Goal: Task Accomplishment & Management: Manage account settings

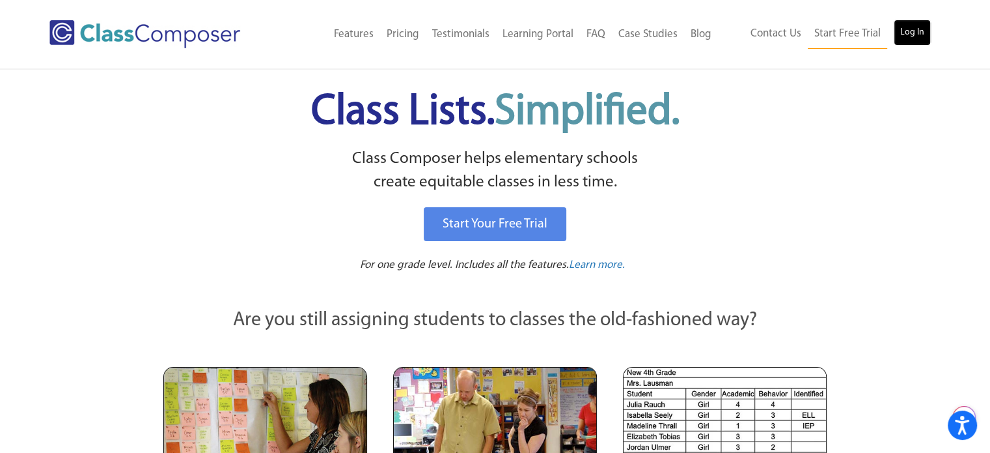
click at [912, 34] on link "Log In" at bounding box center [912, 33] width 37 height 26
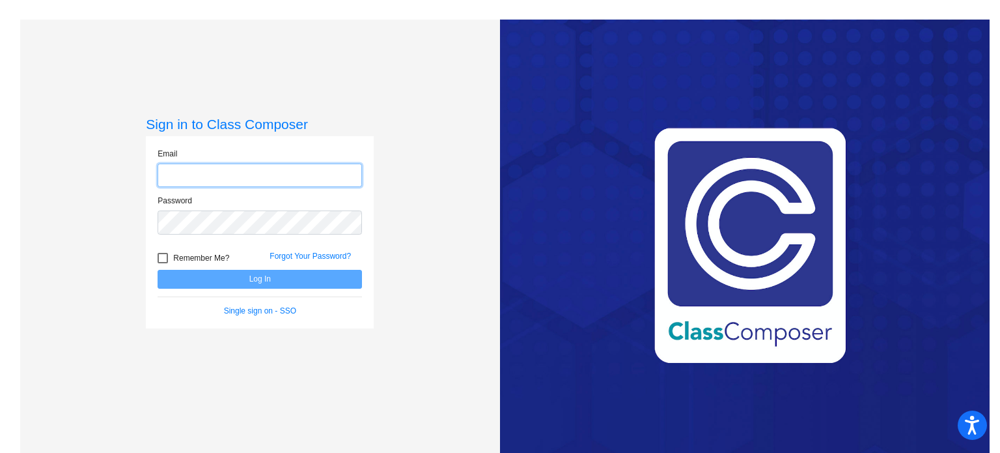
click at [205, 178] on input "email" at bounding box center [260, 175] width 204 height 24
type input "[EMAIL_ADDRESS][DOMAIN_NAME]"
click at [418, 220] on div "Sign in to Class Composer Email [EMAIL_ADDRESS][DOMAIN_NAME] Password Remember …" at bounding box center [260, 246] width 480 height 453
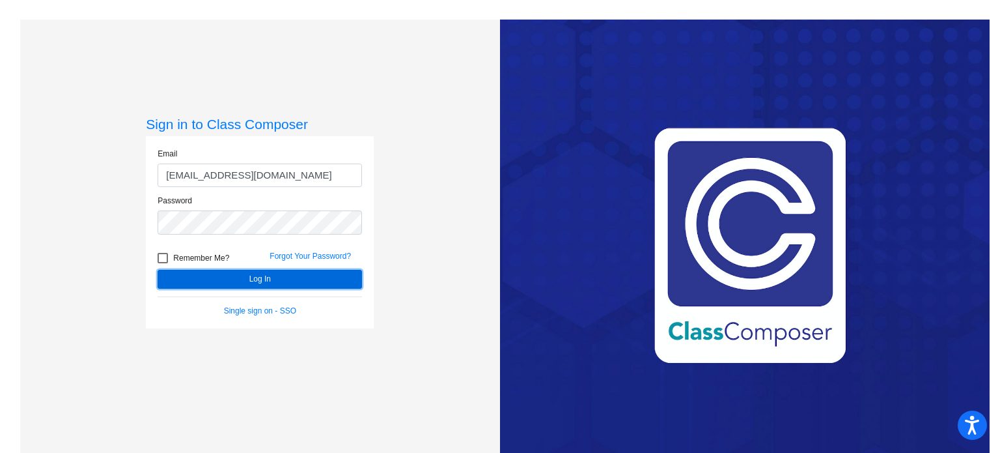
click at [255, 272] on button "Log In" at bounding box center [260, 279] width 204 height 19
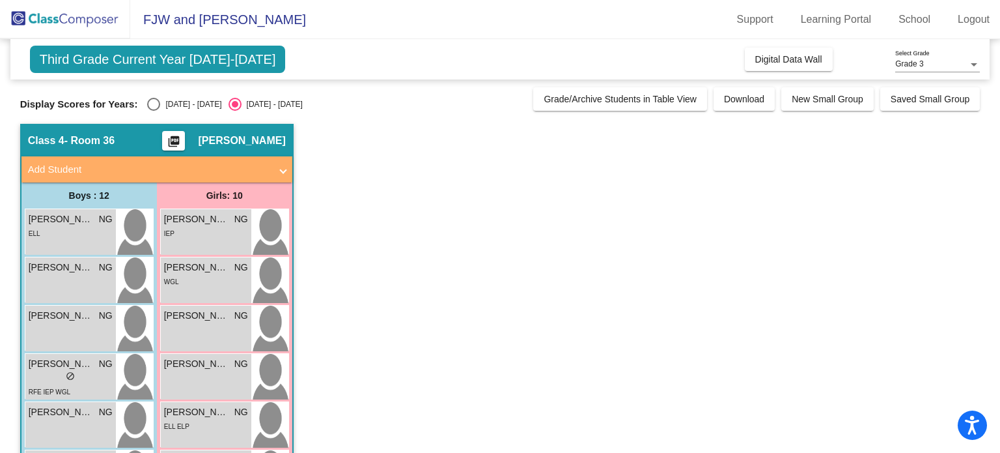
click at [153, 102] on div "Select an option" at bounding box center [153, 104] width 13 height 13
click at [153, 111] on input "2024 - 2025" at bounding box center [153, 111] width 1 height 1
radio input "true"
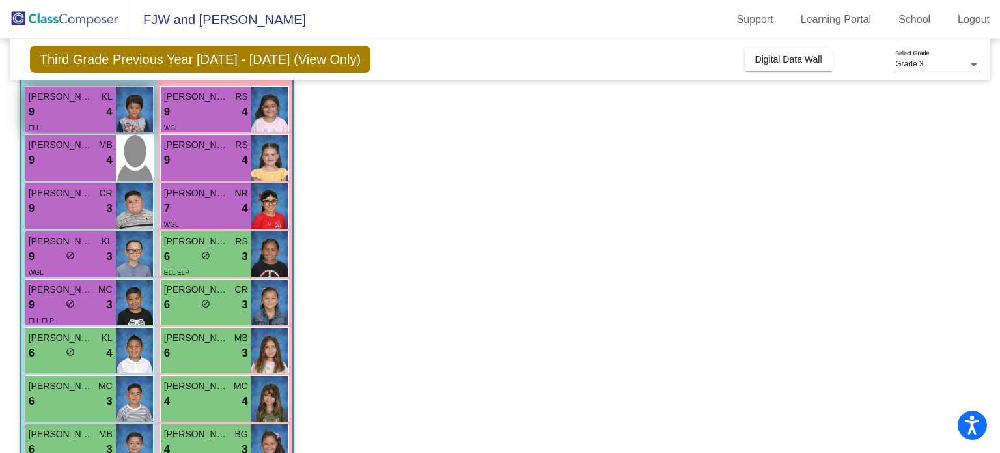
scroll to position [130, 0]
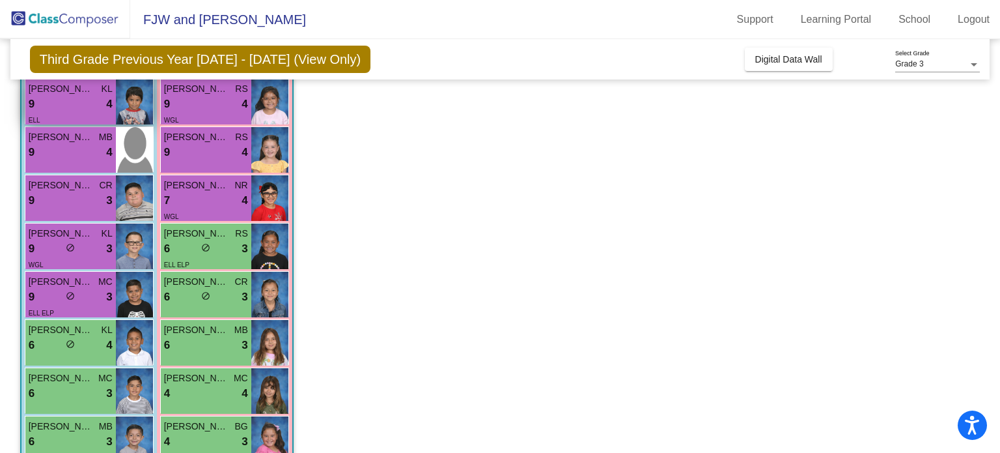
click at [81, 113] on div "ELL" at bounding box center [71, 120] width 84 height 14
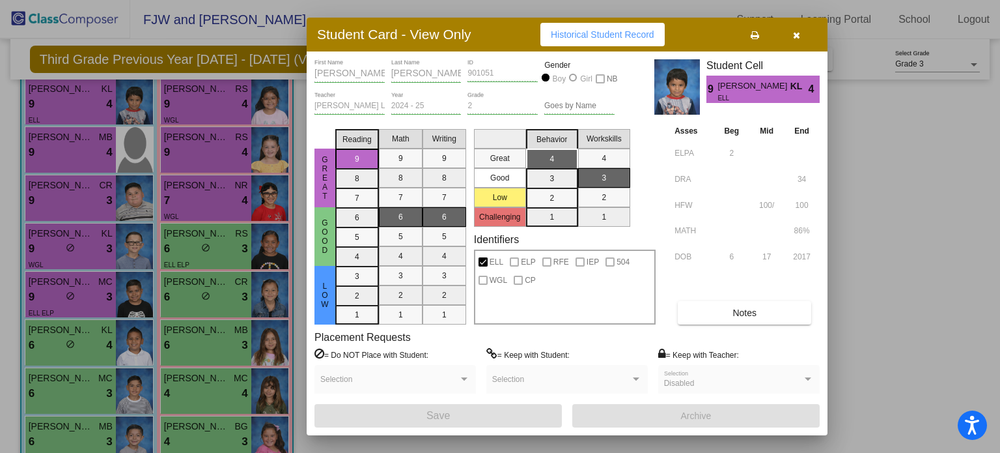
click at [92, 245] on div at bounding box center [500, 226] width 1000 height 453
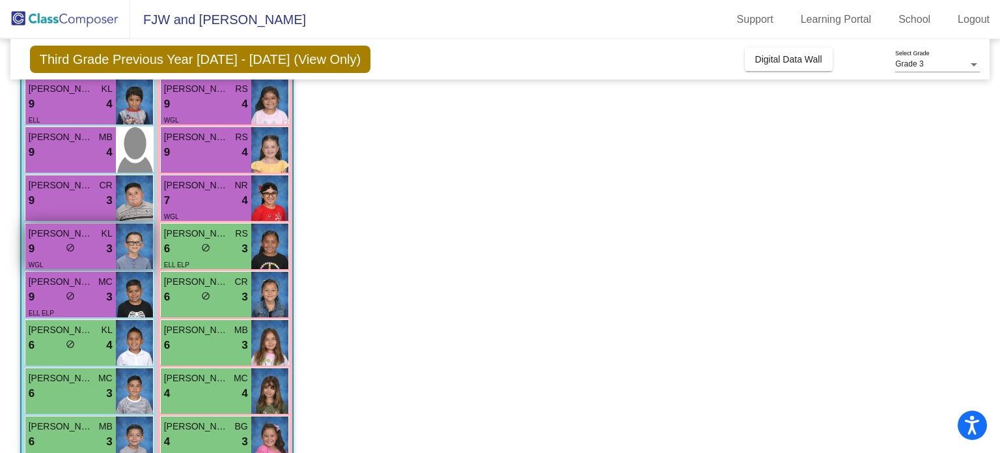
click at [87, 244] on div "9 lock do_not_disturb_alt 3" at bounding box center [71, 248] width 84 height 17
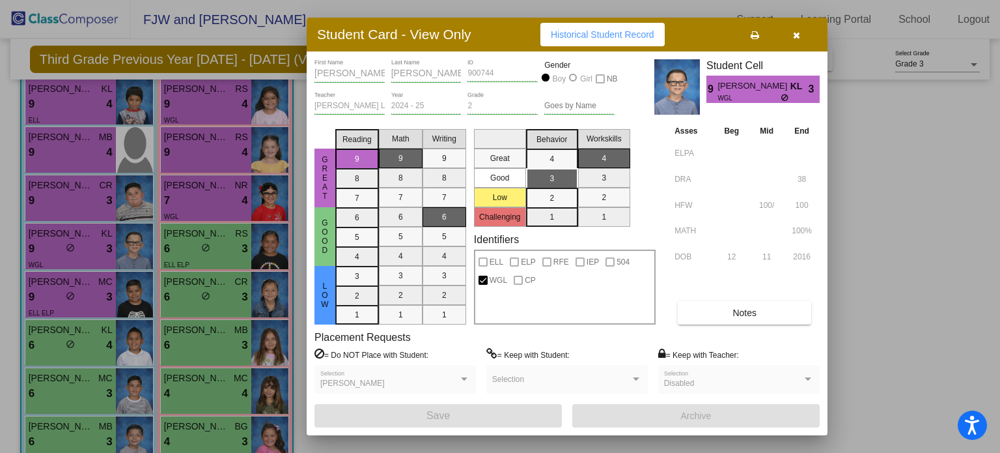
click at [714, 313] on button "Notes" at bounding box center [744, 312] width 133 height 23
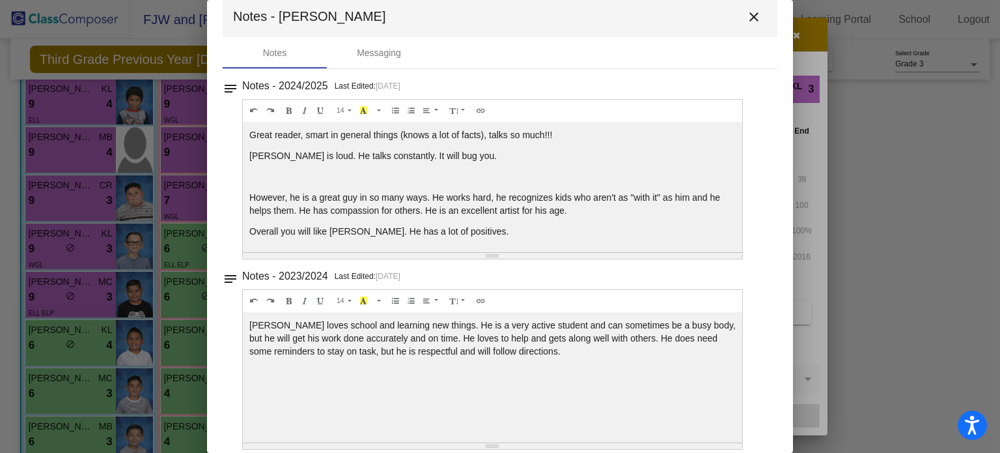
scroll to position [0, 0]
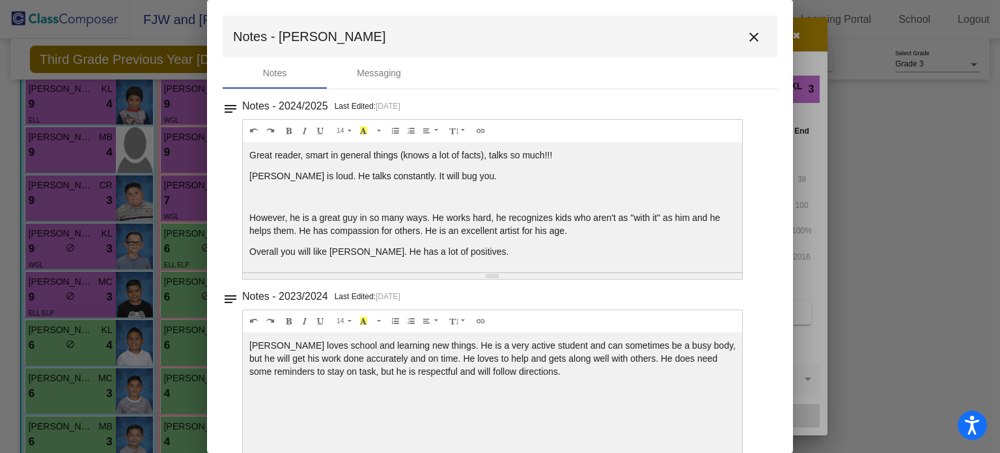
click at [746, 36] on mat-icon "close" at bounding box center [754, 37] width 16 height 16
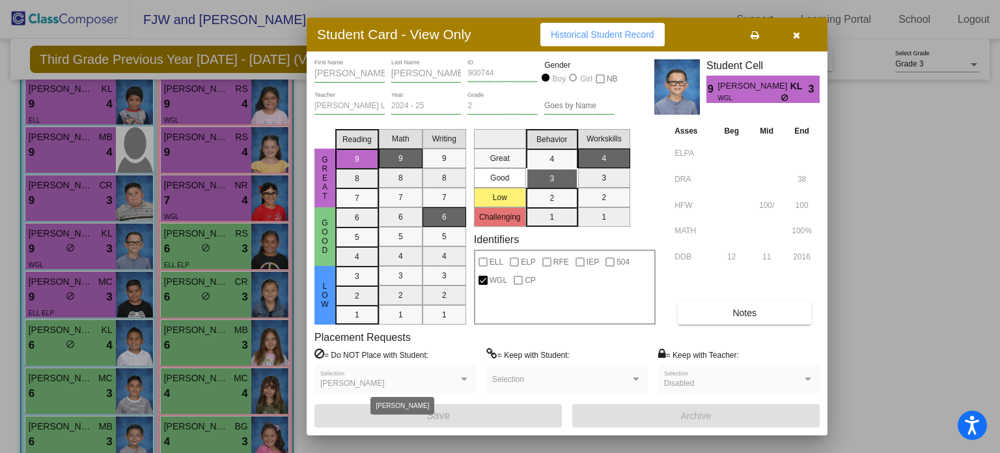
click at [464, 378] on div at bounding box center [464, 378] width 7 height 3
click at [67, 304] on div at bounding box center [500, 226] width 1000 height 453
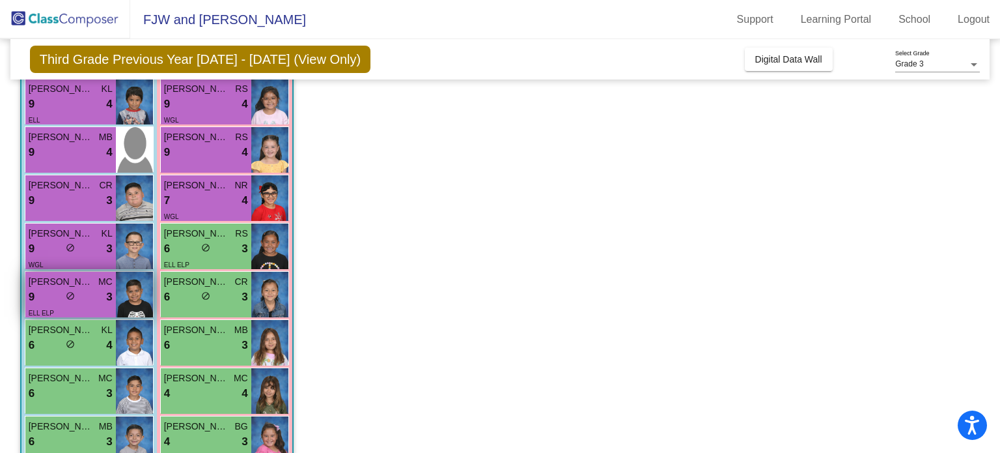
click at [68, 301] on div "lock do_not_disturb_alt" at bounding box center [70, 297] width 9 height 14
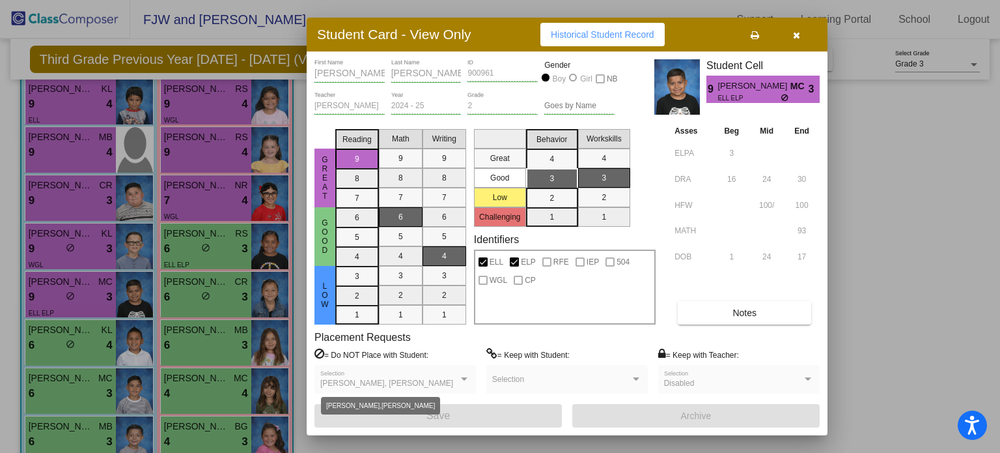
click at [469, 380] on div at bounding box center [464, 378] width 12 height 9
click at [459, 374] on div at bounding box center [464, 378] width 12 height 9
click at [461, 377] on div at bounding box center [464, 378] width 7 height 3
click at [466, 377] on div at bounding box center [464, 378] width 7 height 3
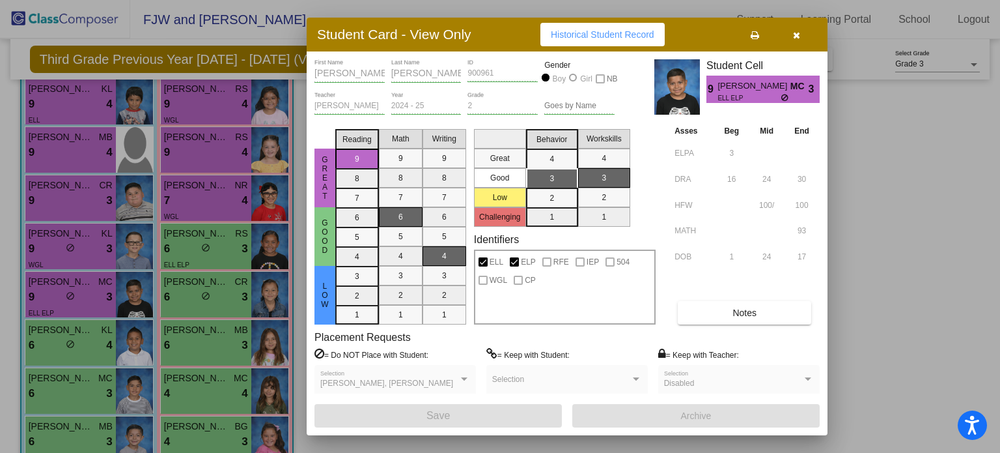
click at [466, 377] on div at bounding box center [464, 378] width 7 height 3
click at [443, 378] on span "Natalia Cisneros Morales, Pedro Arteaga Vargas" at bounding box center [386, 382] width 133 height 9
click at [430, 381] on span "Natalia Cisneros Morales, Pedro Arteaga Vargas" at bounding box center [386, 382] width 133 height 9
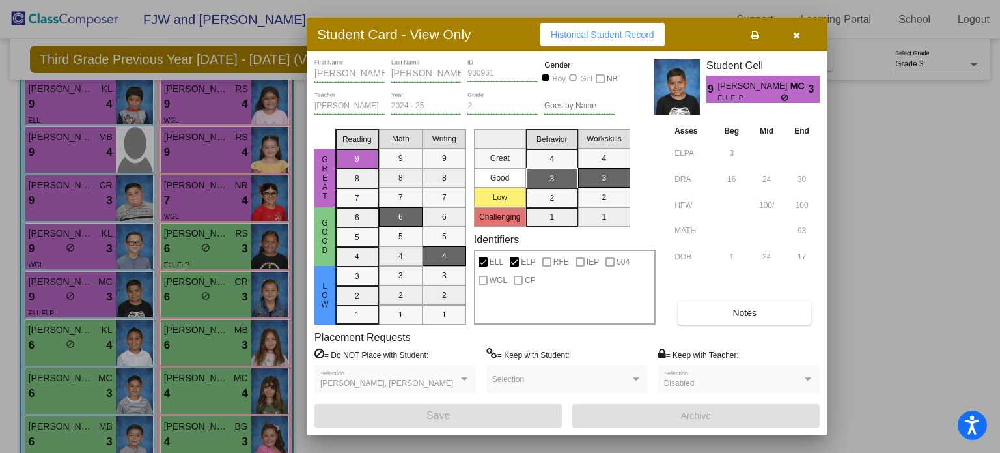
click at [453, 382] on span "Natalia Cisneros Morales, Pedro Arteaga Vargas" at bounding box center [386, 382] width 133 height 9
click at [464, 377] on div at bounding box center [464, 378] width 7 height 3
click at [432, 384] on span "Natalia Cisneros Morales, Pedro Arteaga Vargas" at bounding box center [386, 382] width 133 height 9
click at [79, 341] on div at bounding box center [500, 226] width 1000 height 453
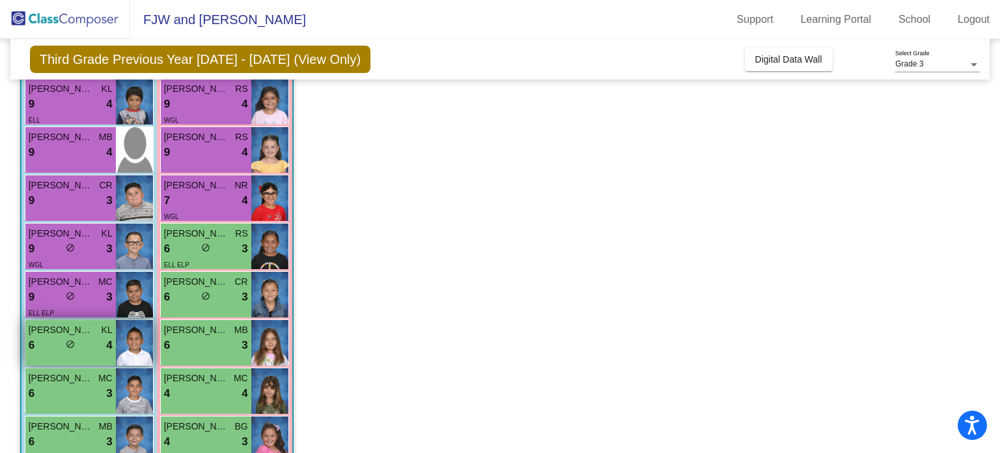
click at [74, 337] on div "6 lock do_not_disturb_alt 4" at bounding box center [71, 345] width 84 height 17
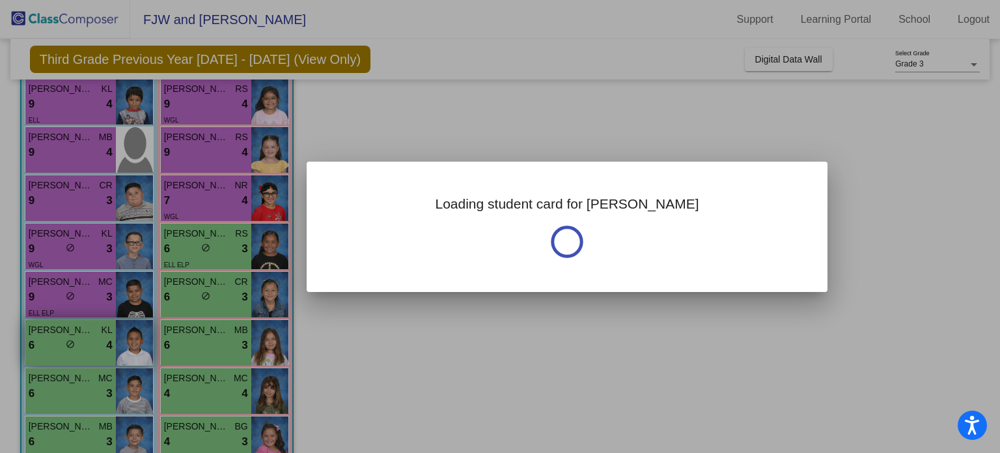
click at [74, 335] on div at bounding box center [500, 226] width 1000 height 453
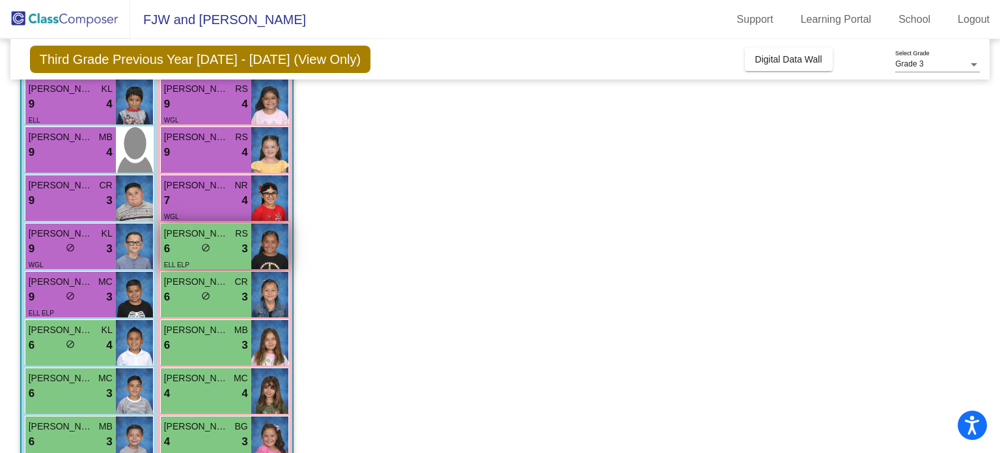
click at [201, 249] on div "6 lock do_not_disturb_alt 3" at bounding box center [206, 248] width 84 height 17
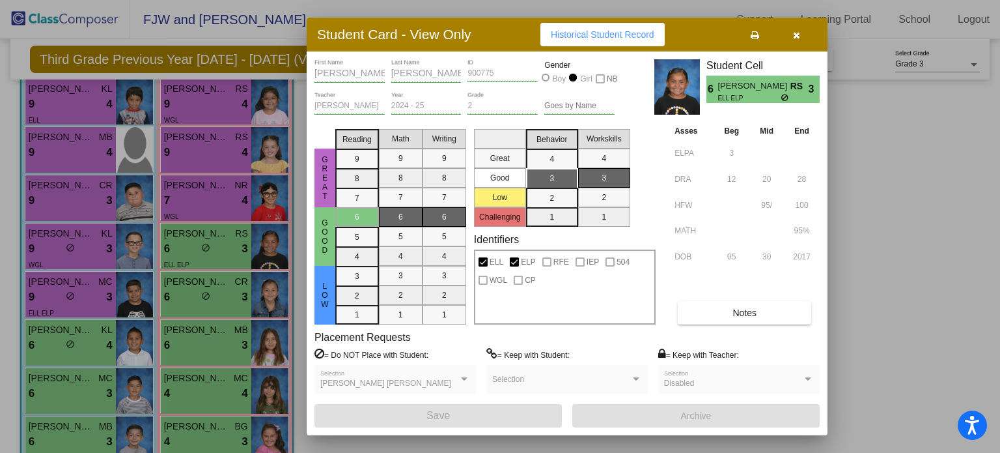
click at [223, 291] on div at bounding box center [500, 226] width 1000 height 453
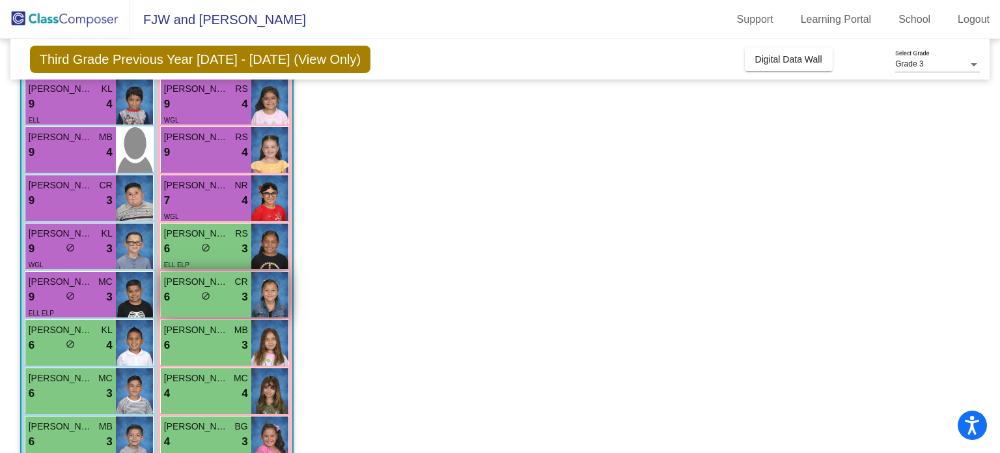
click at [214, 292] on div "6 lock do_not_disturb_alt 3" at bounding box center [206, 296] width 84 height 17
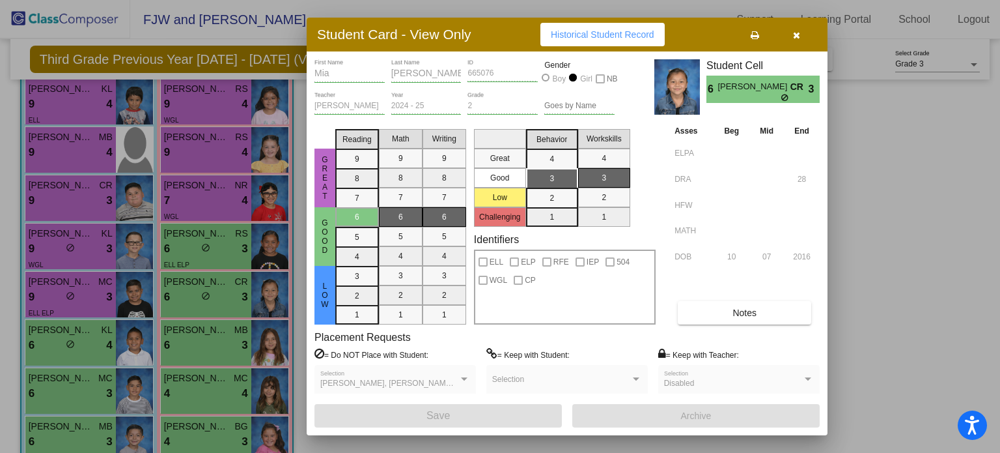
drag, startPoint x: 798, startPoint y: 33, endPoint x: 781, endPoint y: 41, distance: 18.9
click at [797, 33] on icon "button" at bounding box center [796, 35] width 7 height 9
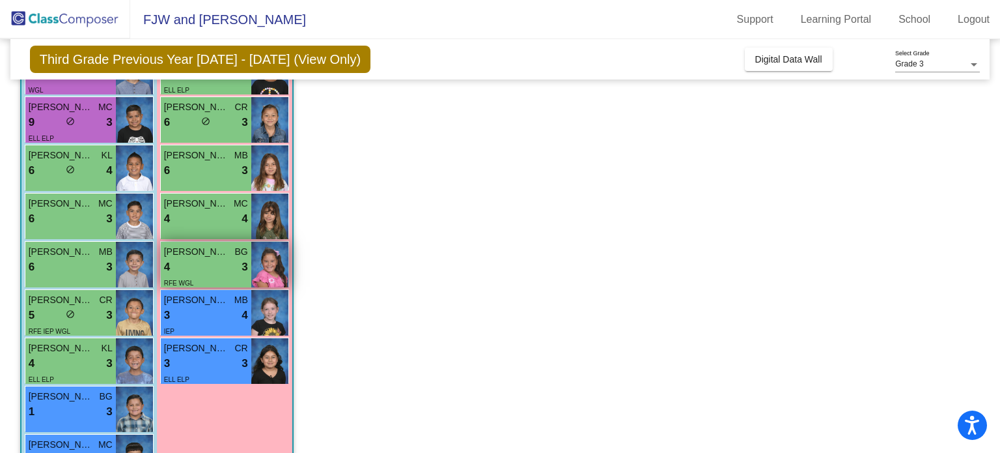
scroll to position [326, 0]
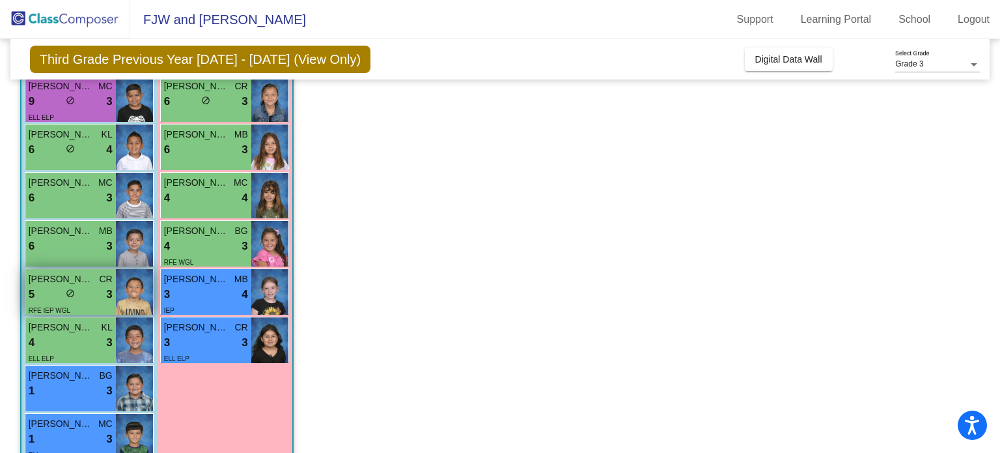
click at [87, 286] on div "5 lock do_not_disturb_alt 3" at bounding box center [71, 294] width 84 height 17
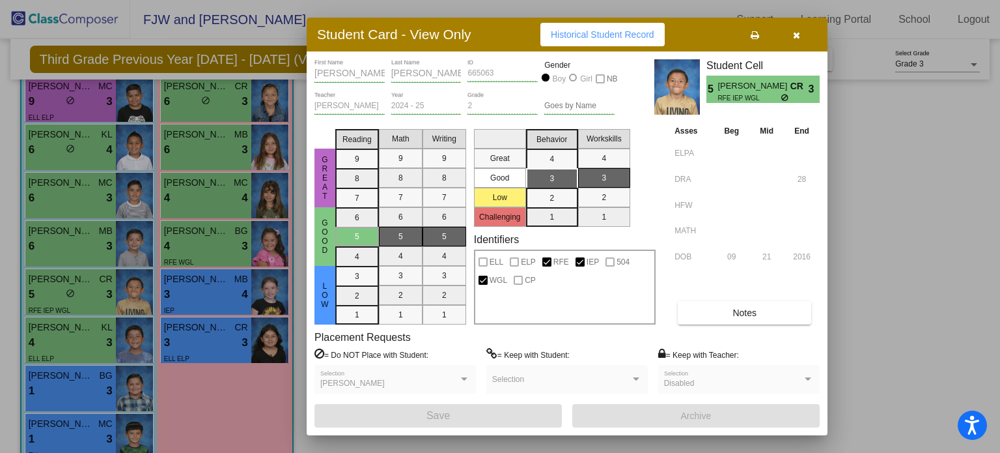
click at [793, 31] on icon "button" at bounding box center [796, 35] width 7 height 9
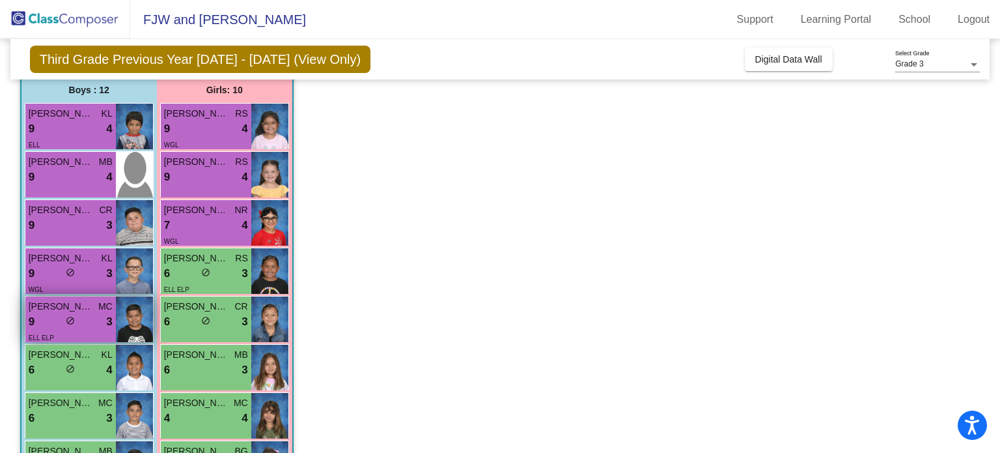
scroll to position [65, 0]
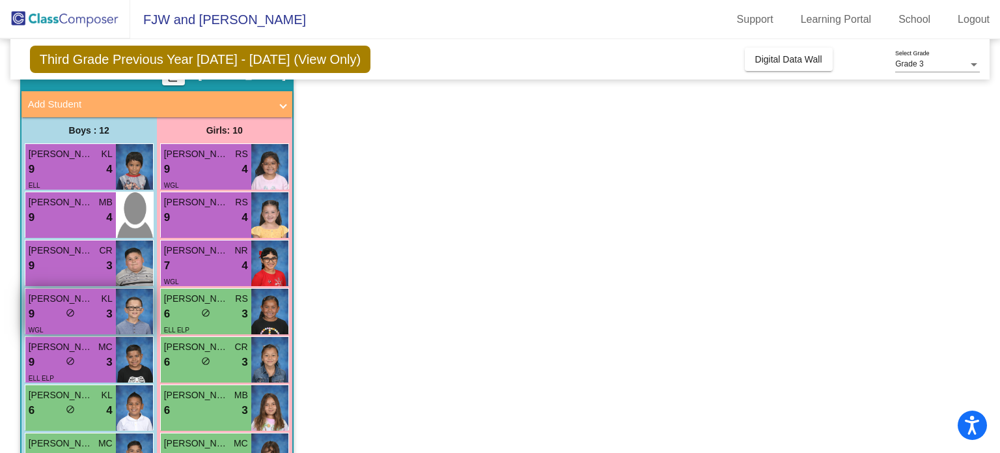
click at [59, 307] on div "9 lock do_not_disturb_alt 3" at bounding box center [71, 313] width 84 height 17
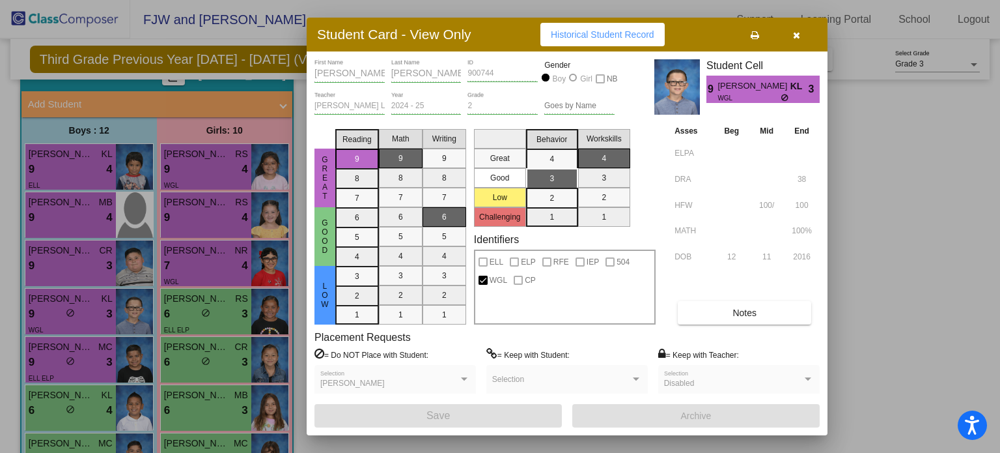
click at [799, 35] on icon "button" at bounding box center [796, 35] width 7 height 9
